Goal: Task Accomplishment & Management: Use online tool/utility

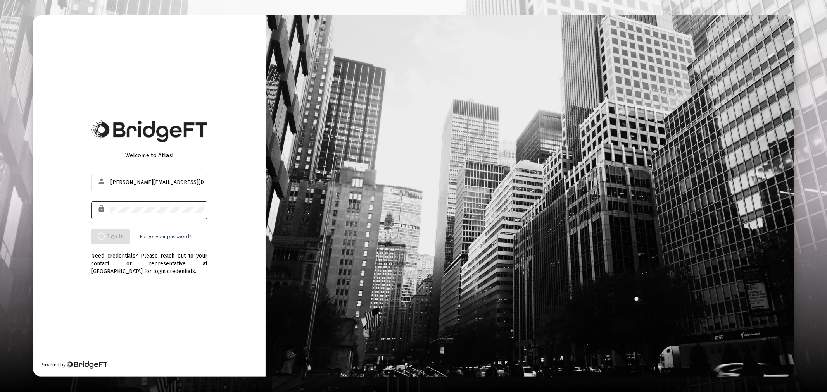
click at [131, 206] on div at bounding box center [156, 209] width 93 height 19
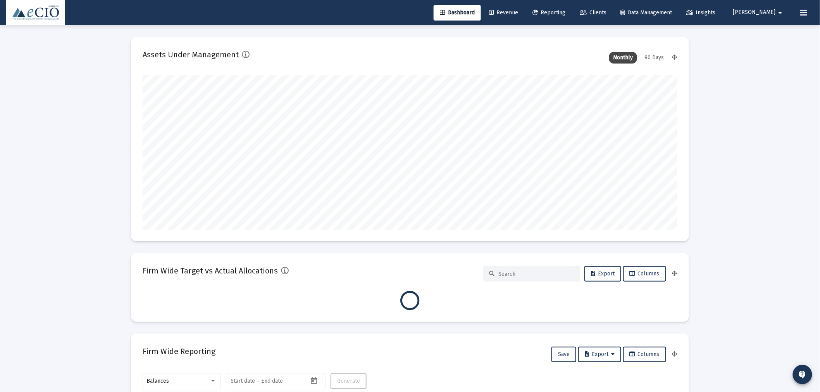
scroll to position [155, 535]
type input "[DATE]"
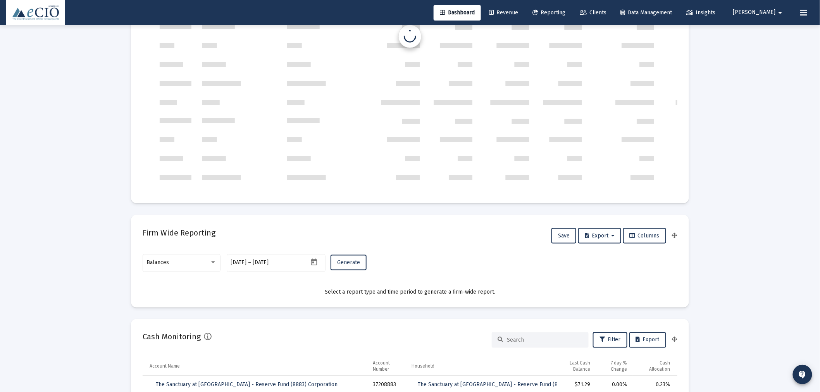
scroll to position [316, 0]
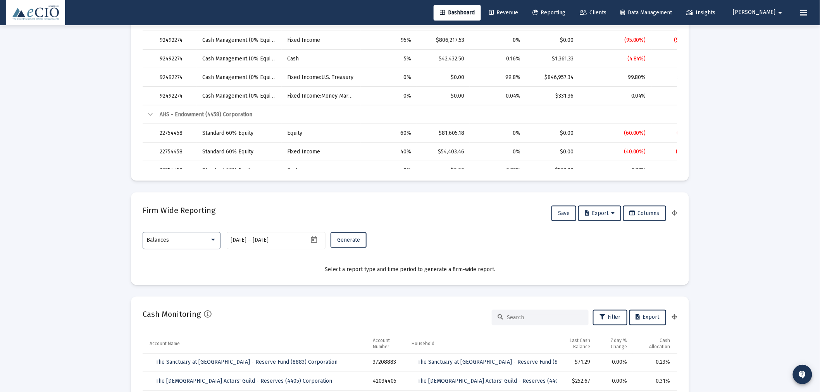
click at [176, 242] on div "Balances" at bounding box center [178, 240] width 63 height 6
click at [171, 189] on span "Transactions" at bounding box center [182, 191] width 70 height 16
click at [343, 241] on span "Generate" at bounding box center [348, 240] width 23 height 7
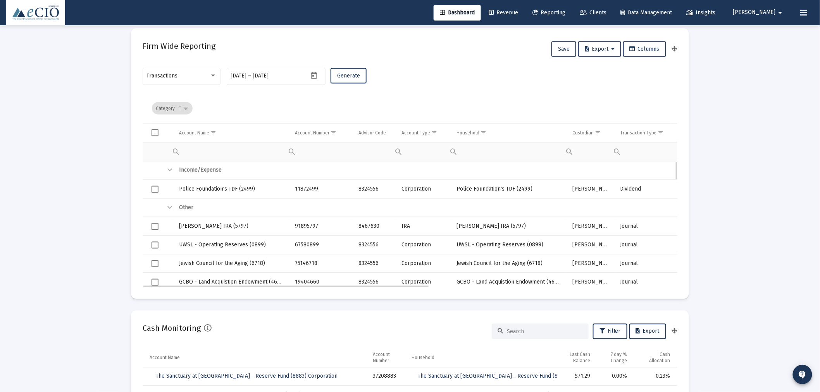
scroll to position [502, 0]
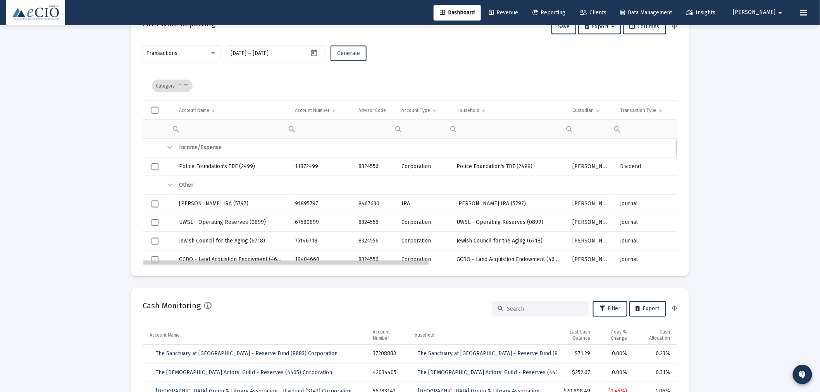
drag, startPoint x: 357, startPoint y: 262, endPoint x: 389, endPoint y: 263, distance: 31.8
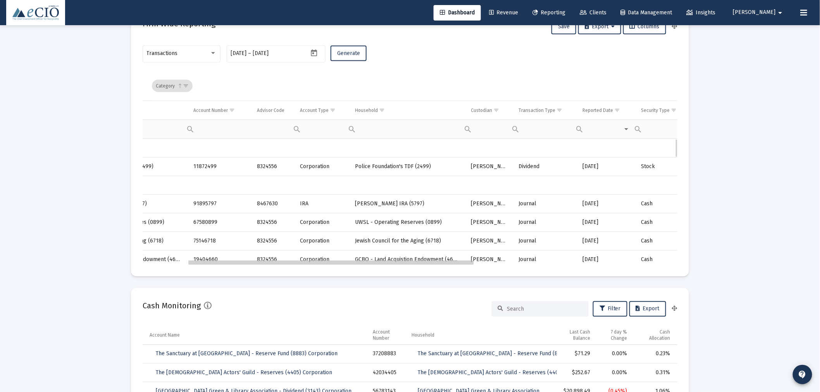
scroll to position [0, 158]
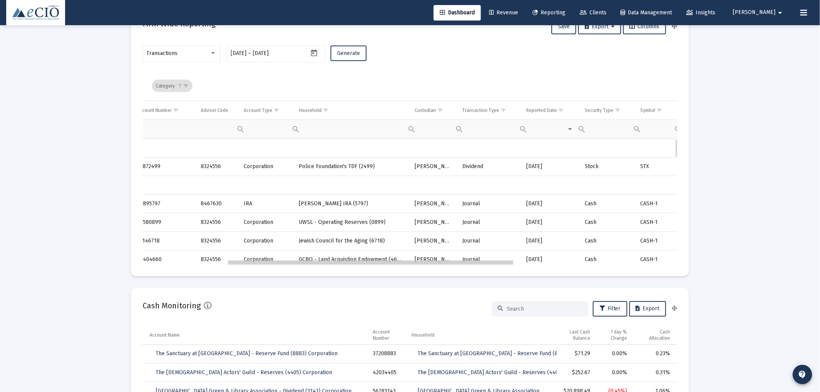
drag, startPoint x: 402, startPoint y: 264, endPoint x: 464, endPoint y: 263, distance: 62.8
click at [501, 109] on span "Show filter options for column 'Transaction Type'" at bounding box center [504, 110] width 6 height 6
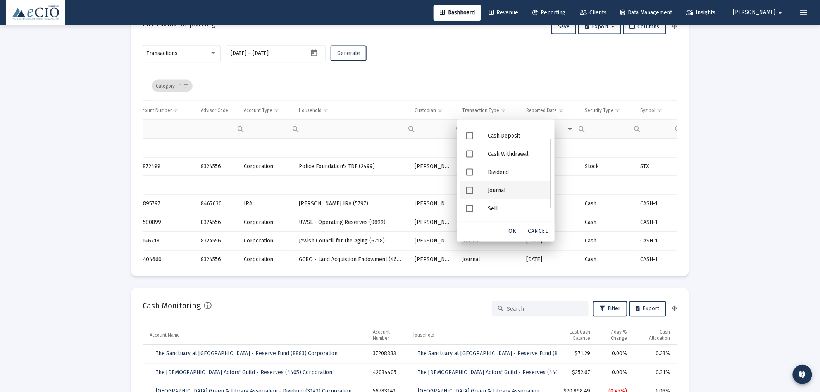
scroll to position [0, 0]
click at [528, 231] on div "Cancel" at bounding box center [538, 232] width 26 height 14
